Goal: Browse casually

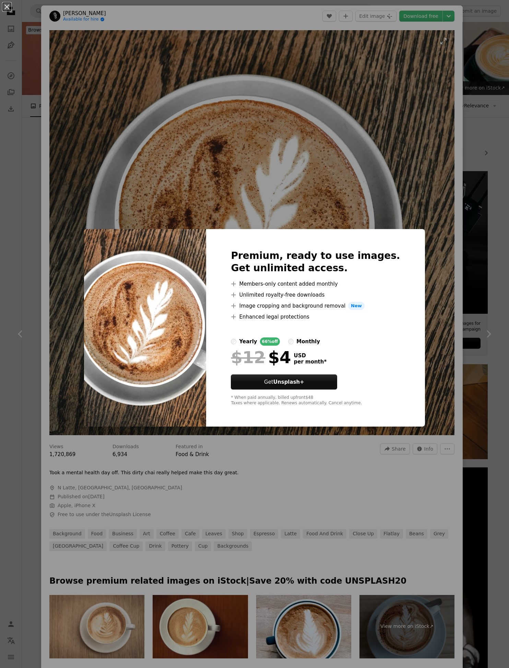
click at [385, 183] on div "An X shape Premium, ready to use images. Get unlimited access. A plus sign Memb…" at bounding box center [254, 334] width 509 height 668
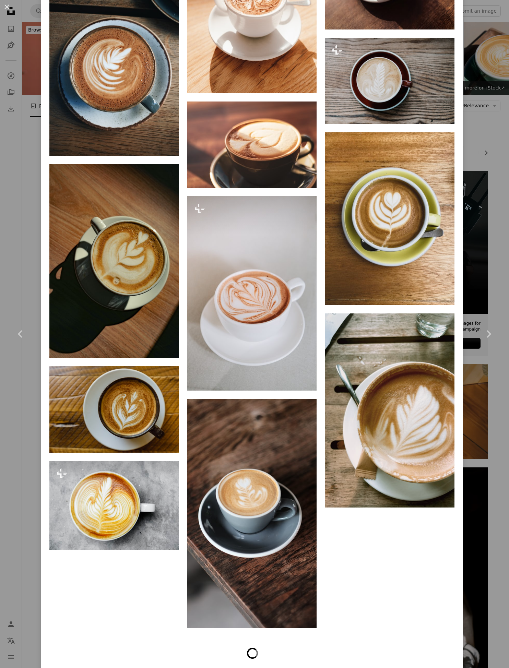
scroll to position [1188, 0]
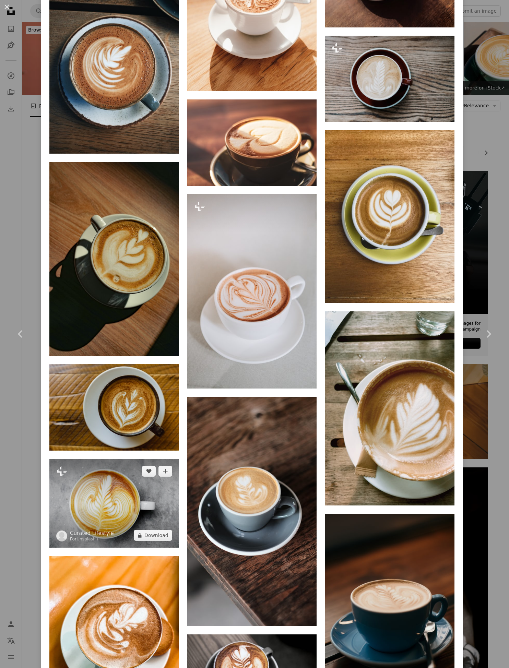
click at [92, 488] on img at bounding box center [114, 503] width 130 height 89
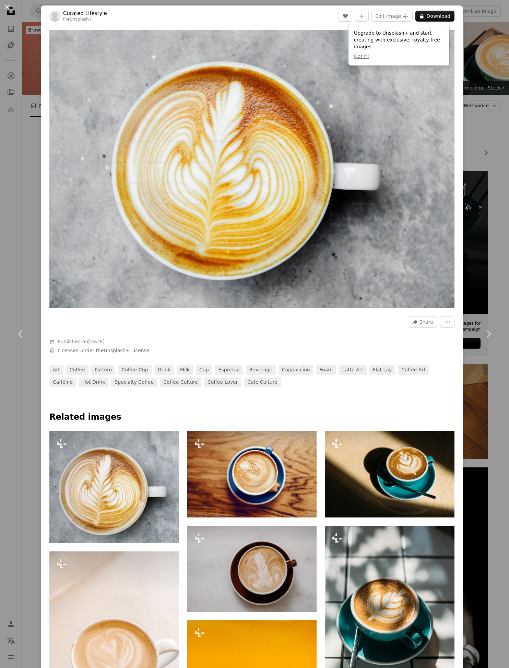
click at [470, 27] on div "An X shape Chevron left Chevron right Curated Lifestyle For Unsplash+ A heart A…" at bounding box center [254, 334] width 509 height 668
